Goal: Register for event/course

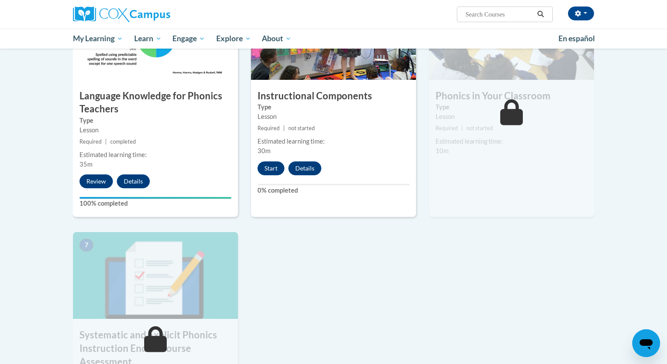
scroll to position [465, 0]
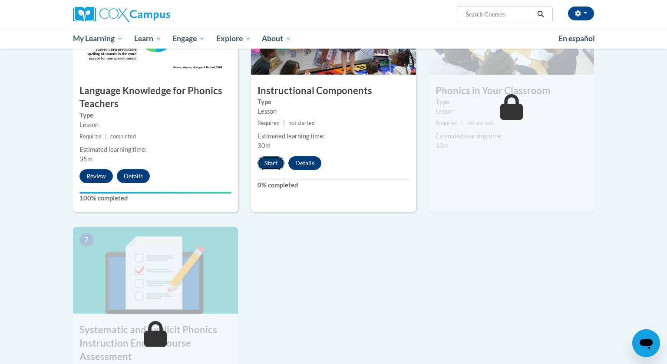
click at [268, 160] on button "Start" at bounding box center [270, 163] width 27 height 14
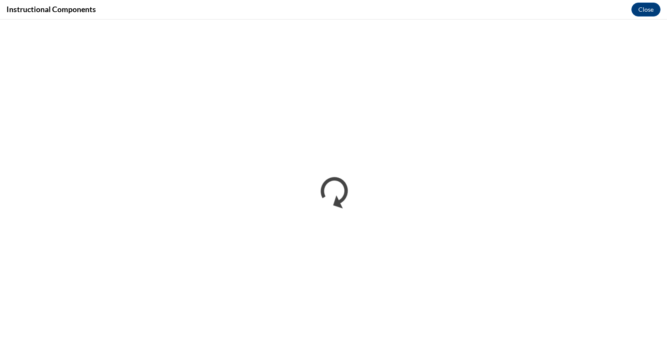
scroll to position [0, 0]
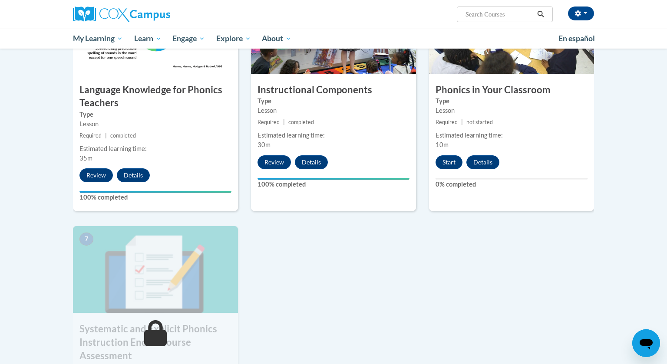
scroll to position [467, 0]
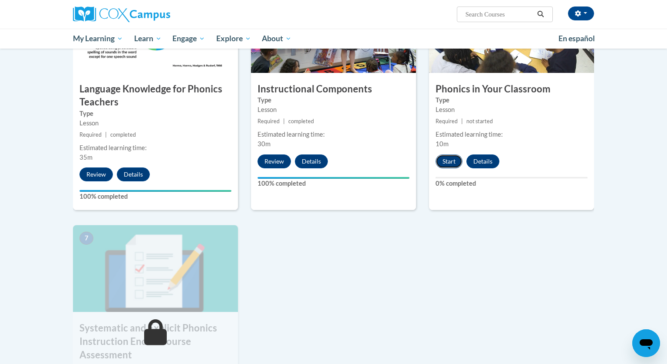
click at [441, 162] on button "Start" at bounding box center [449, 162] width 27 height 14
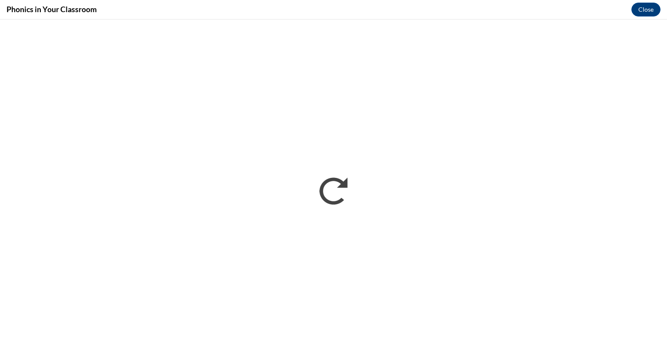
scroll to position [0, 0]
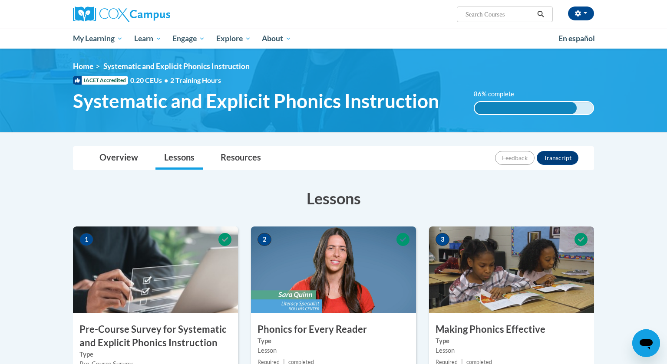
click at [469, 16] on input "Search..." at bounding box center [499, 14] width 69 height 10
type input "early literacy"
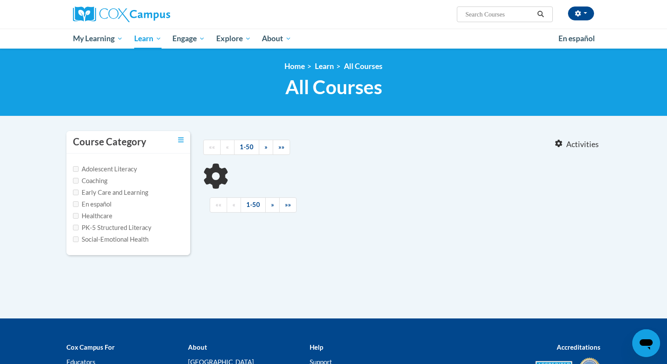
type input "early literacy"
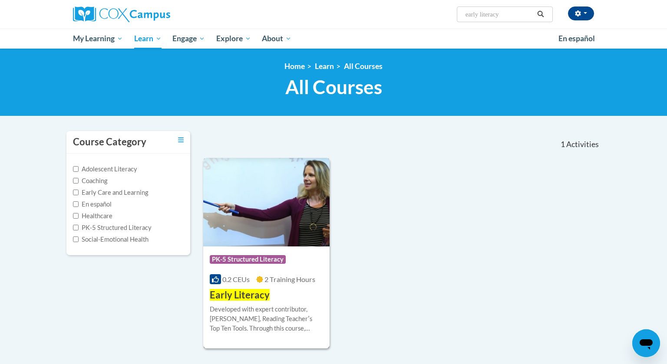
click at [301, 211] on img at bounding box center [266, 202] width 126 height 89
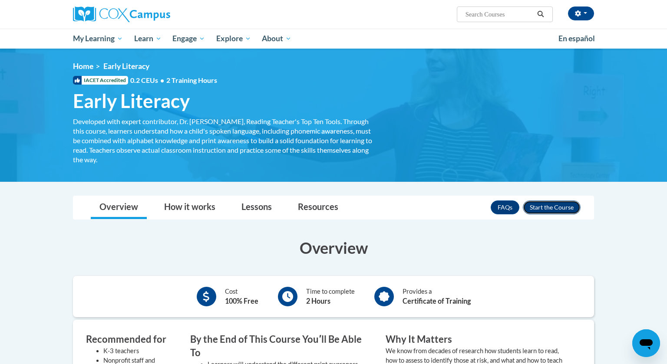
click at [554, 202] on button "Enroll" at bounding box center [552, 208] width 58 height 14
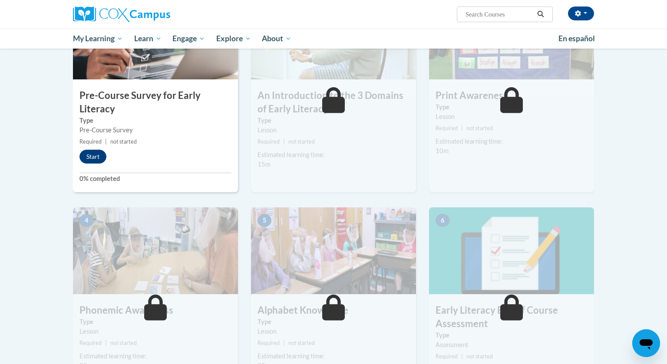
scroll to position [235, 0]
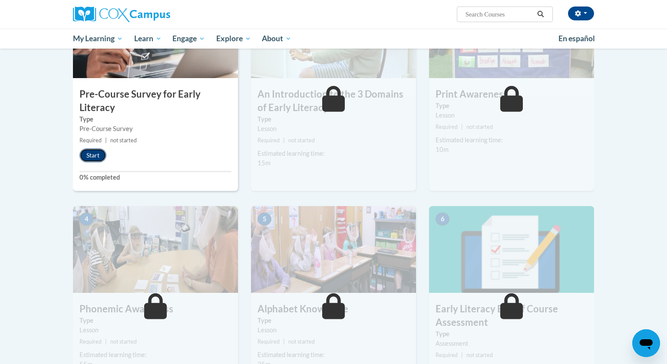
click at [91, 154] on button "Start" at bounding box center [92, 156] width 27 height 14
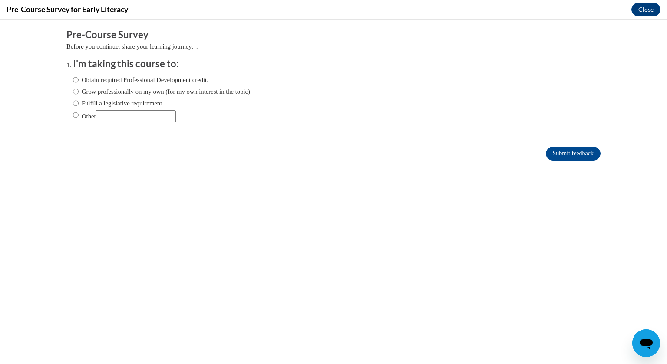
scroll to position [0, 0]
click at [74, 104] on input "Fulfill a legislative requirement." at bounding box center [76, 104] width 6 height 10
radio input "true"
click at [584, 157] on input "Submit feedback" at bounding box center [573, 154] width 55 height 14
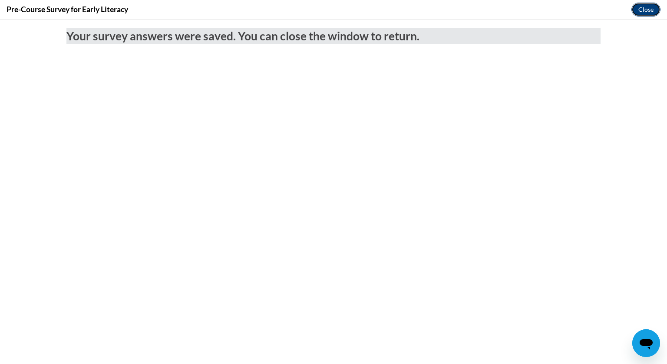
click at [654, 7] on button "Close" at bounding box center [645, 10] width 29 height 14
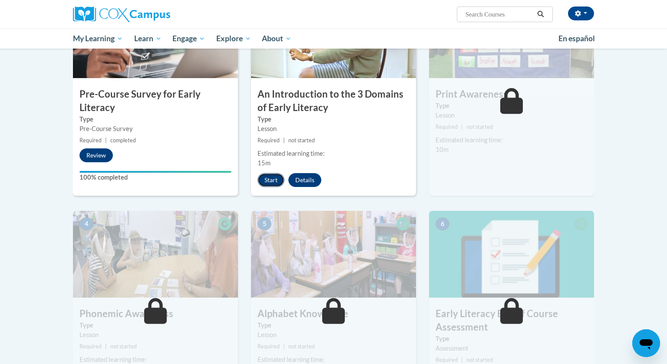
click at [267, 184] on button "Start" at bounding box center [270, 180] width 27 height 14
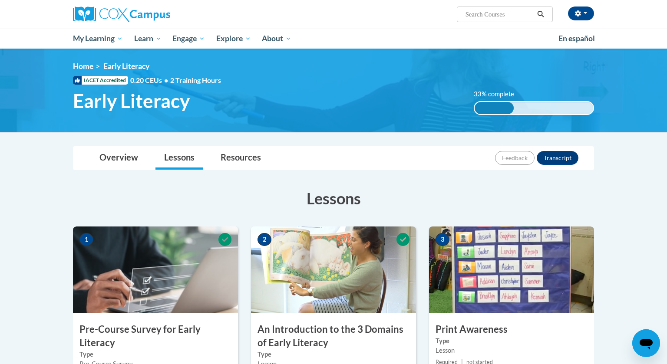
scroll to position [287, 0]
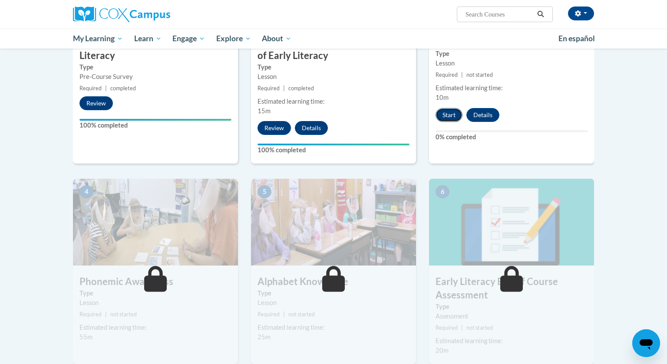
click at [439, 116] on button "Start" at bounding box center [449, 115] width 27 height 14
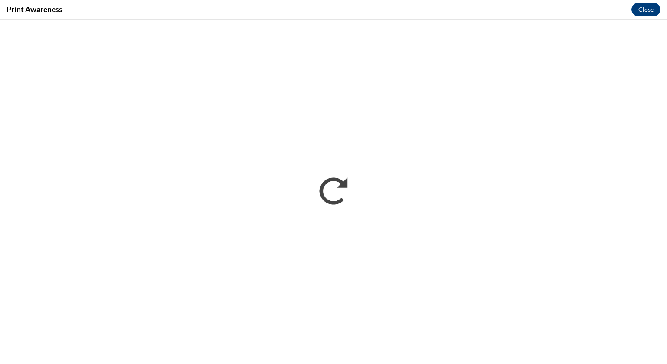
scroll to position [0, 0]
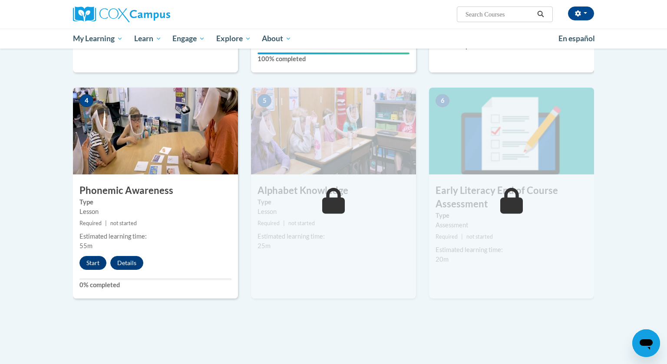
scroll to position [380, 0]
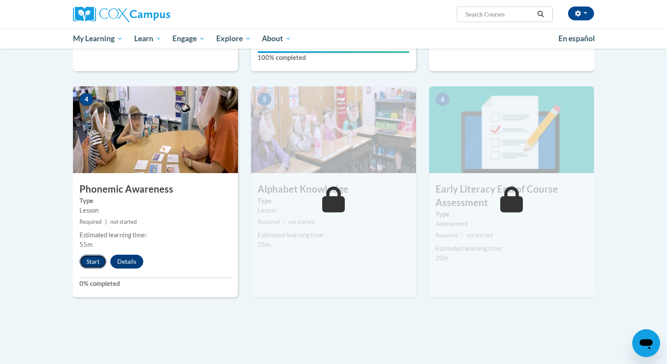
click at [92, 264] on button "Start" at bounding box center [92, 262] width 27 height 14
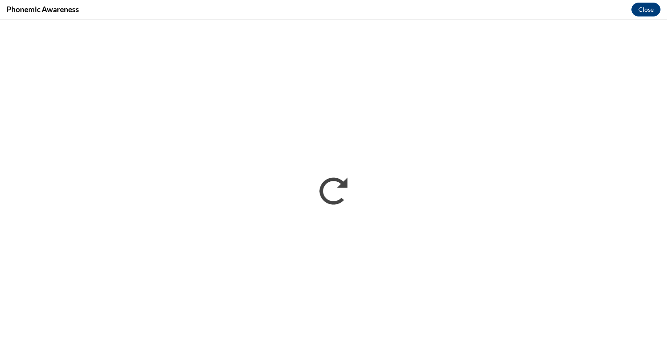
scroll to position [0, 0]
